Goal: Information Seeking & Learning: Learn about a topic

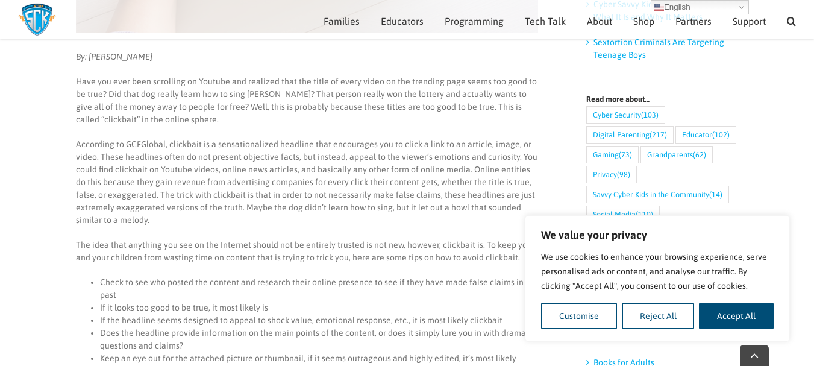
scroll to position [560, 0]
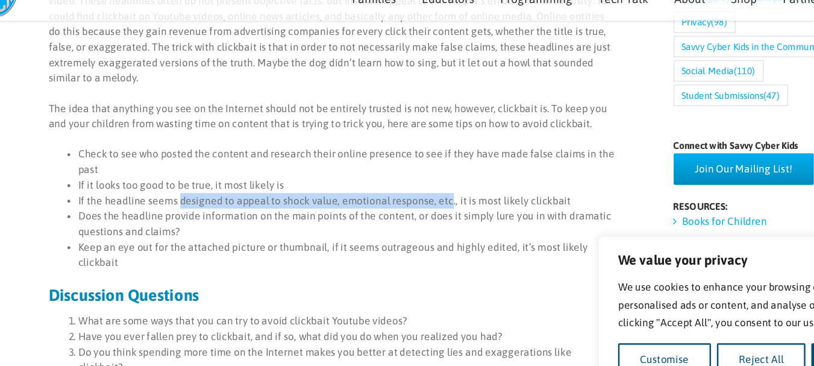
drag, startPoint x: 183, startPoint y: 184, endPoint x: 446, endPoint y: 192, distance: 263.3
click at [430, 193] on ul "Check to see who posted the content and research their online presence to see i…" at bounding box center [307, 192] width 462 height 101
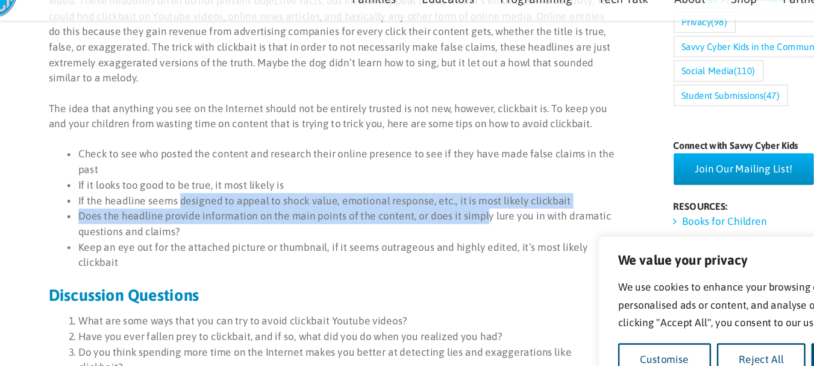
click at [493, 186] on li "If the headline seems designed to appeal to shock value, emotional response, et…" at bounding box center [319, 186] width 438 height 13
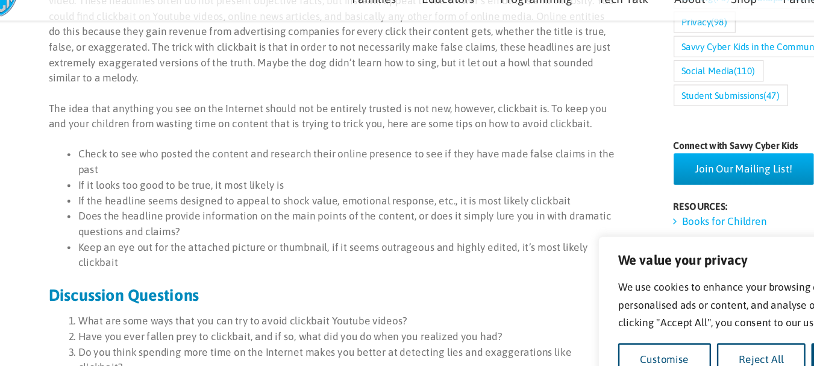
drag, startPoint x: 401, startPoint y: 187, endPoint x: 197, endPoint y: 182, distance: 203.7
click at [199, 181] on li "If the headline seems designed to appeal to shock value, emotional response, et…" at bounding box center [319, 186] width 438 height 13
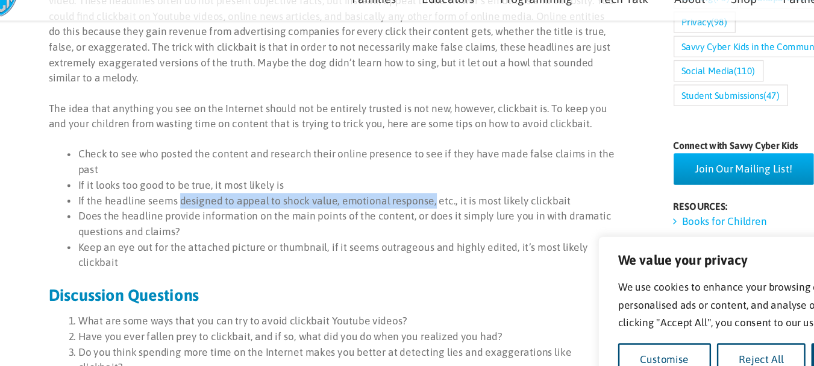
drag, startPoint x: 181, startPoint y: 186, endPoint x: 387, endPoint y: 186, distance: 205.4
click at [387, 186] on li "If the headline seems designed to appeal to shock value, emotional response, et…" at bounding box center [319, 186] width 438 height 13
copy li "designed to appeal to shock value, emotional response,"
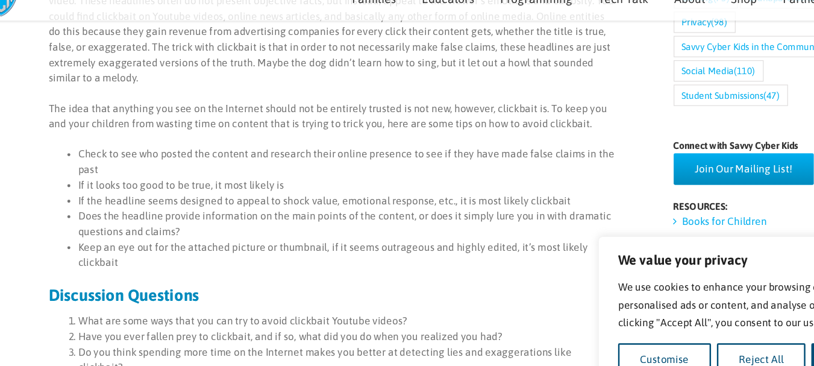
click at [532, 137] on div "By: [PERSON_NAME] Have you ever been scrolling on Youtube and realized that the…" at bounding box center [307, 209] width 462 height 584
